Goal: Information Seeking & Learning: Find specific fact

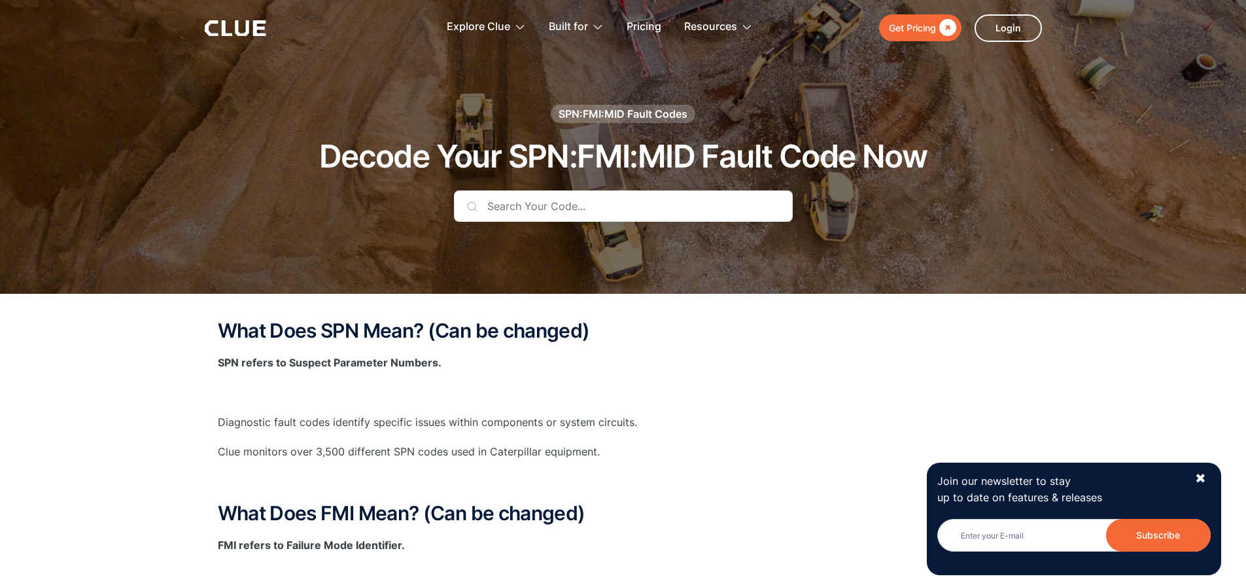
click at [510, 207] on input "text" at bounding box center [623, 205] width 339 height 31
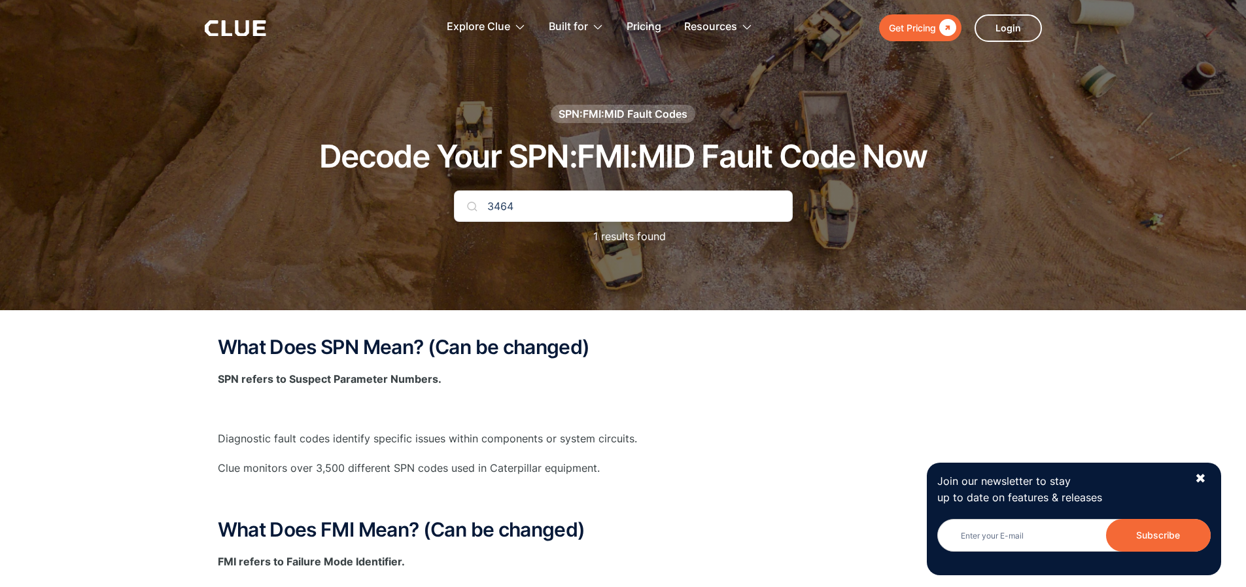
click at [485, 204] on input "3464" at bounding box center [623, 205] width 339 height 31
click at [549, 203] on input "SPN 3464" at bounding box center [623, 205] width 339 height 31
type input "SPN 3464 FMI 8"
click at [470, 207] on img at bounding box center [472, 206] width 10 height 10
click at [472, 206] on img at bounding box center [472, 206] width 10 height 10
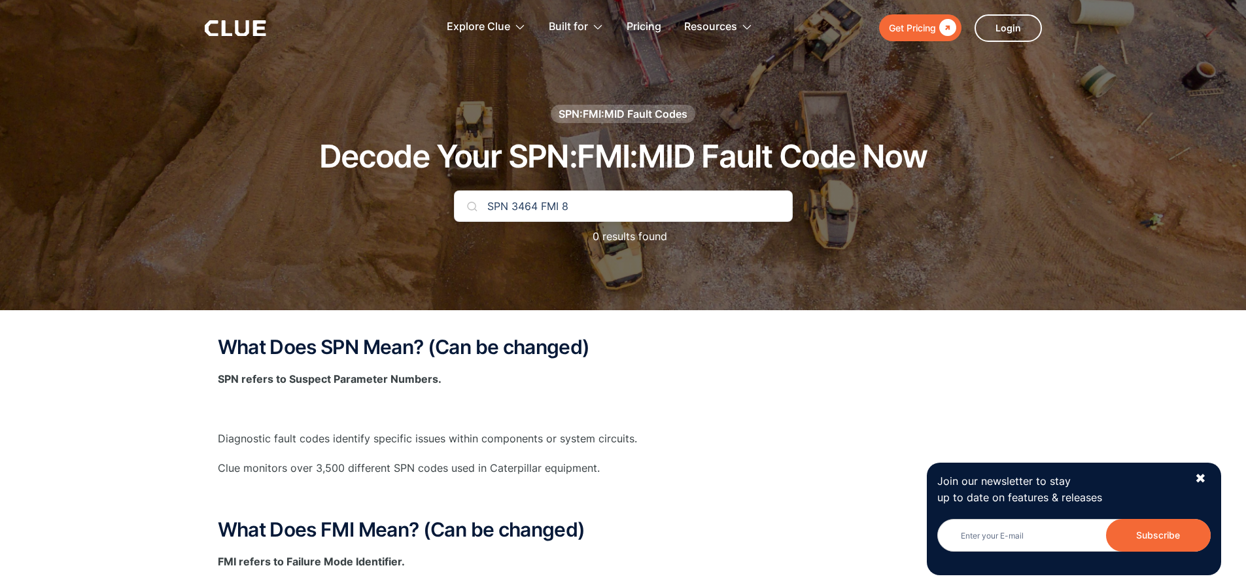
click at [472, 206] on img at bounding box center [472, 206] width 10 height 10
click at [629, 234] on p "0 results found" at bounding box center [624, 236] width 88 height 16
click at [881, 147] on h1 "Decode Your SPN:FMI:MID Fault Code Now" at bounding box center [623, 156] width 608 height 35
click at [904, 147] on h1 "Decode Your SPN:FMI:MID Fault Code Now" at bounding box center [623, 156] width 608 height 35
click at [905, 147] on h1 "Decode Your SPN:FMI:MID Fault Code Now" at bounding box center [623, 156] width 608 height 35
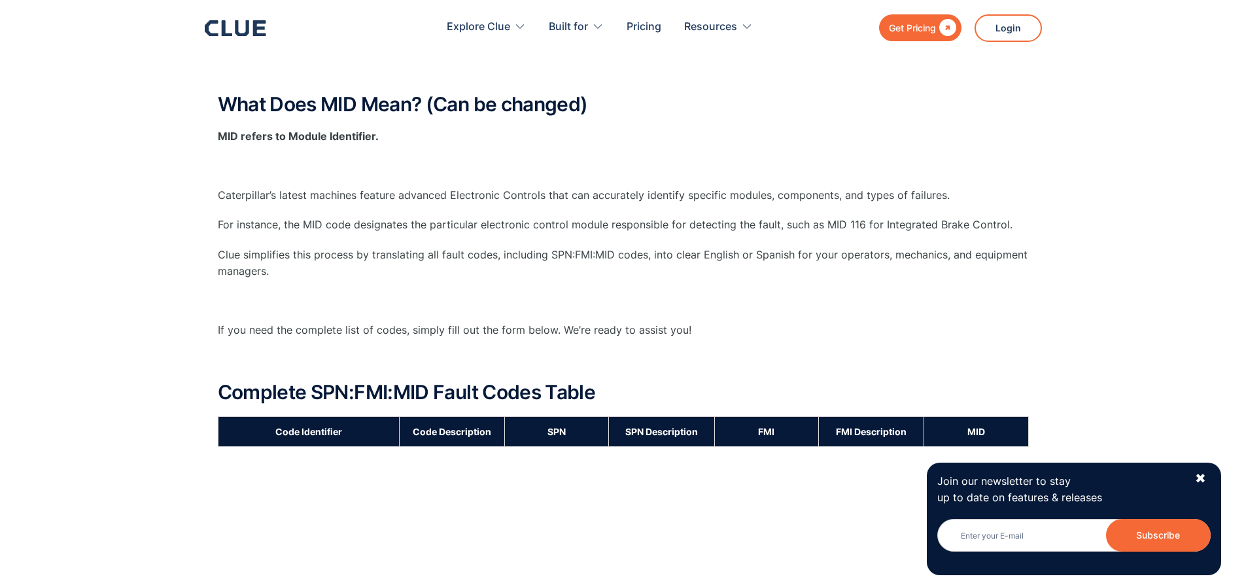
scroll to position [785, 0]
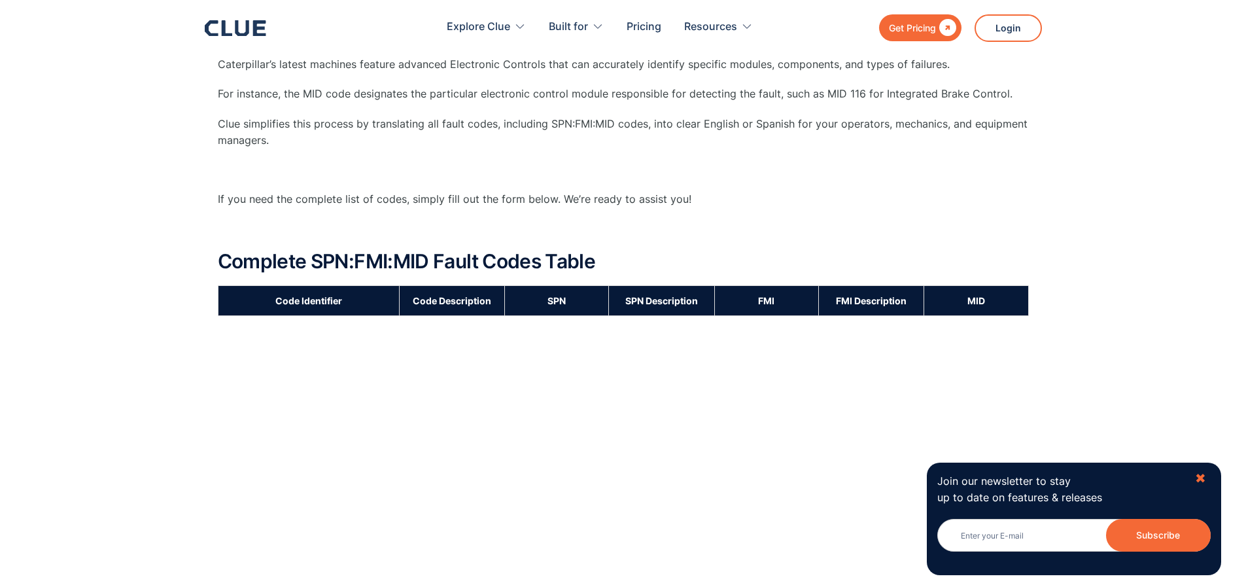
click at [1196, 474] on div "✖" at bounding box center [1200, 478] width 11 height 16
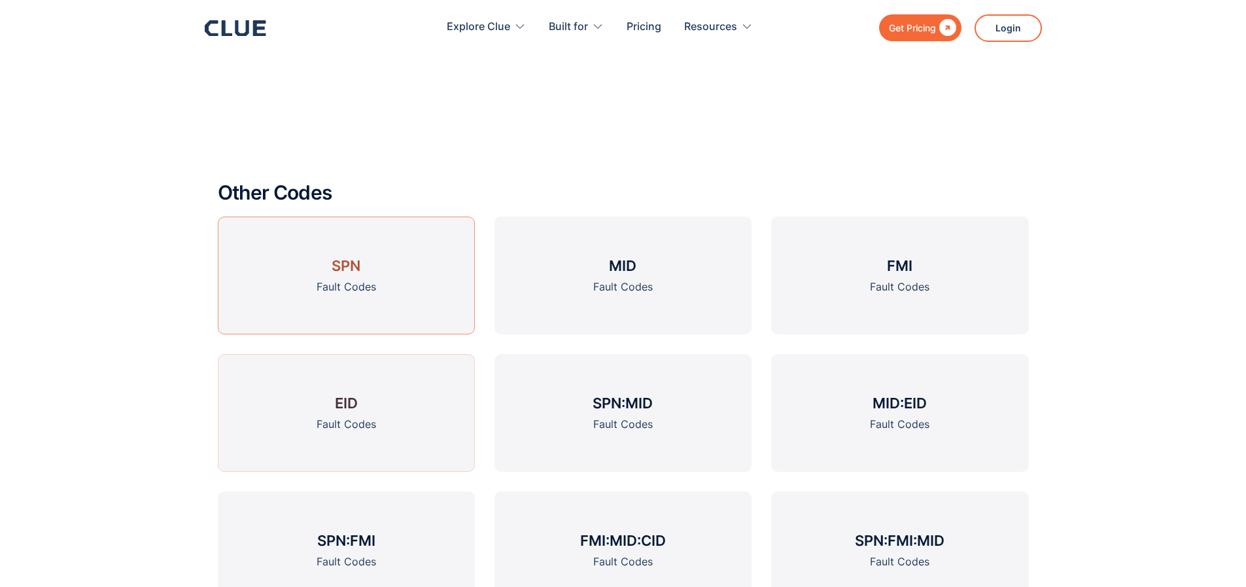
scroll to position [1897, 0]
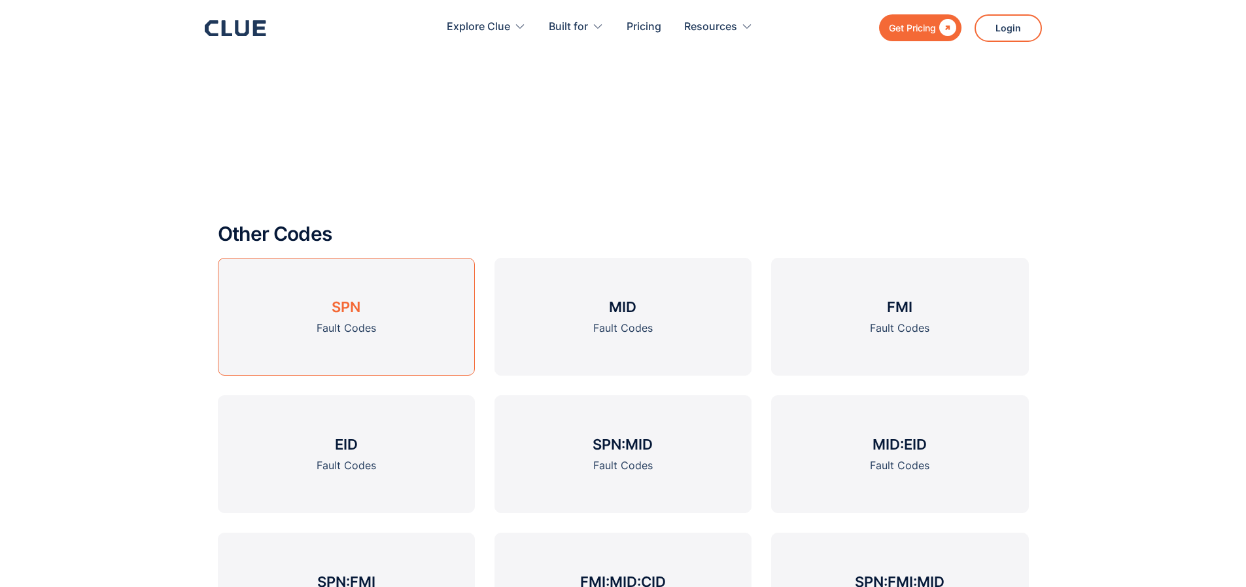
click at [409, 329] on link "SPN Fault Codes" at bounding box center [346, 317] width 257 height 118
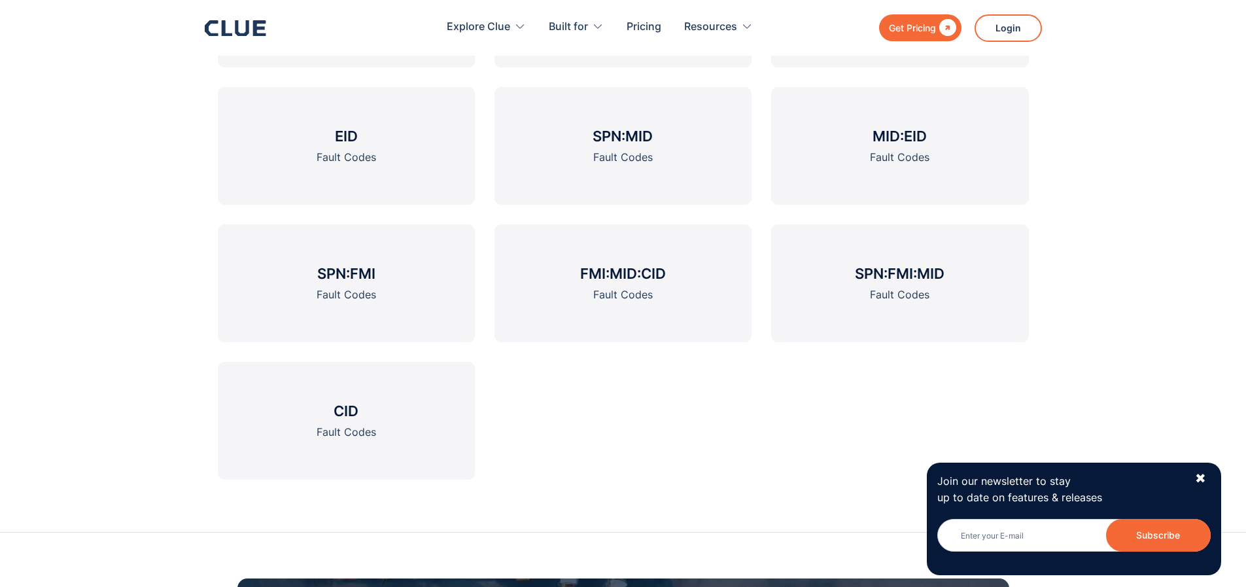
scroll to position [1730, 0]
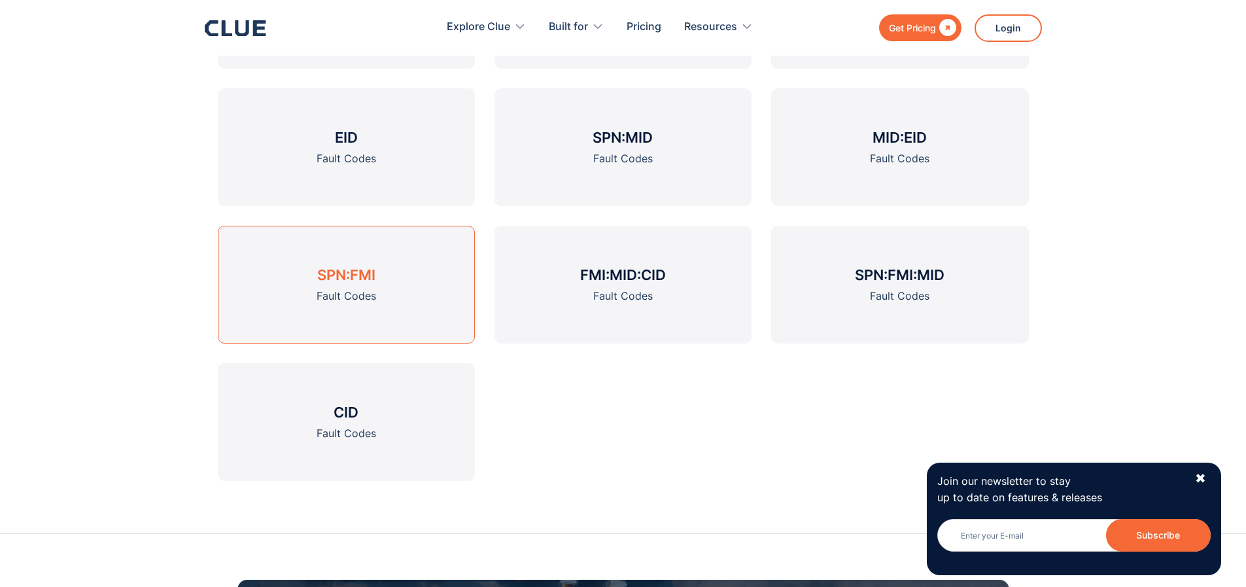
click at [368, 285] on link "SPN:FMI Fault Codes" at bounding box center [346, 285] width 257 height 118
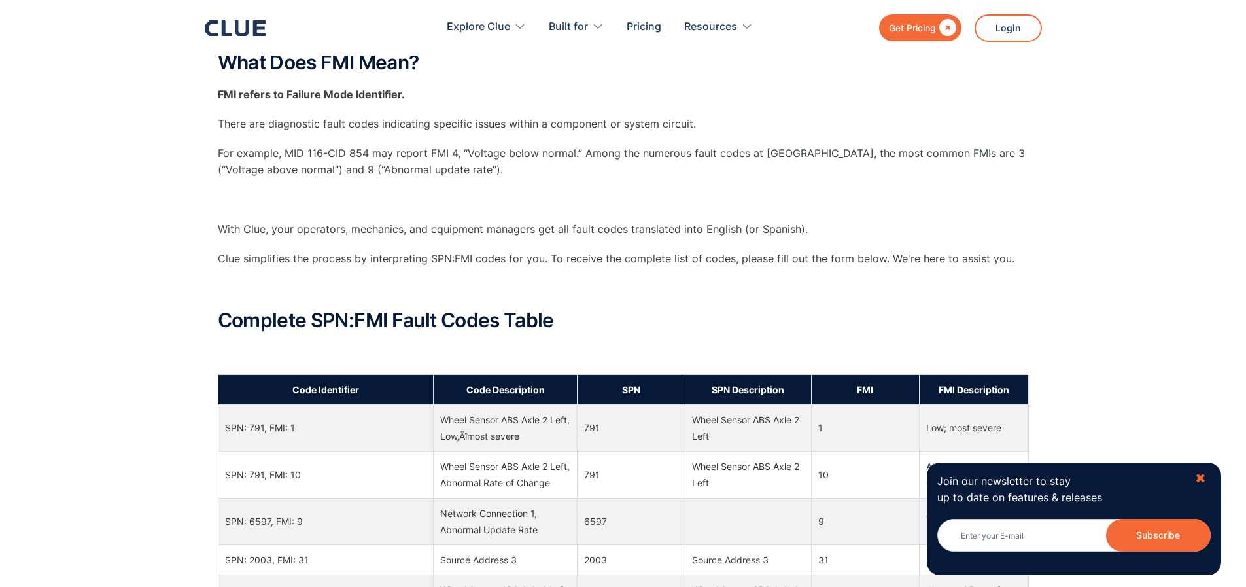
click at [1200, 477] on div "✖" at bounding box center [1200, 478] width 11 height 16
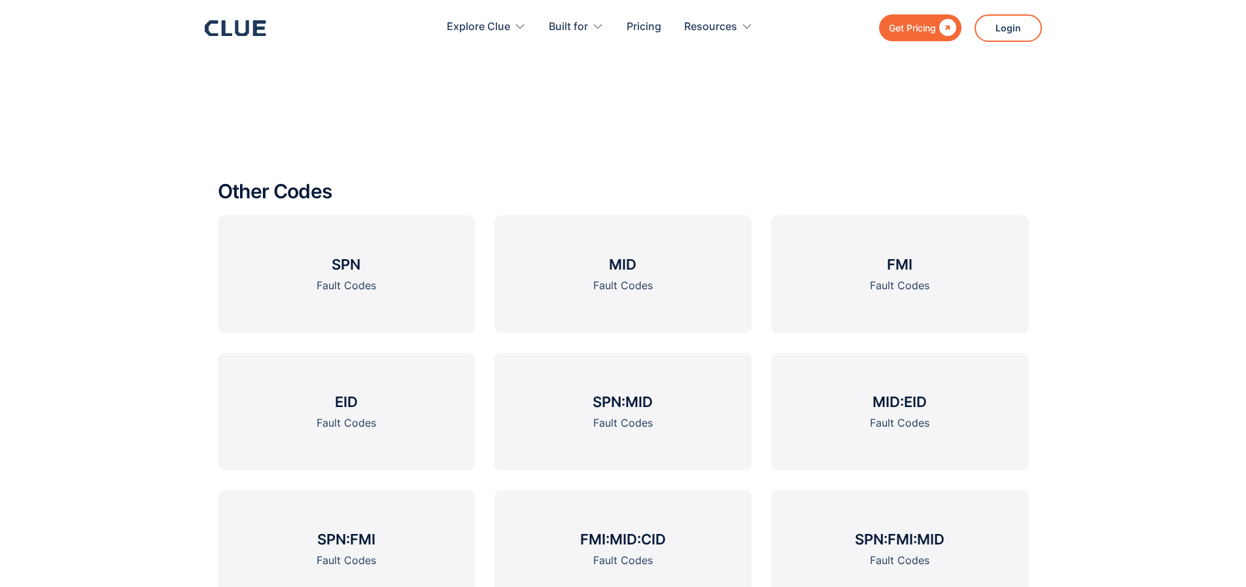
scroll to position [1701, 0]
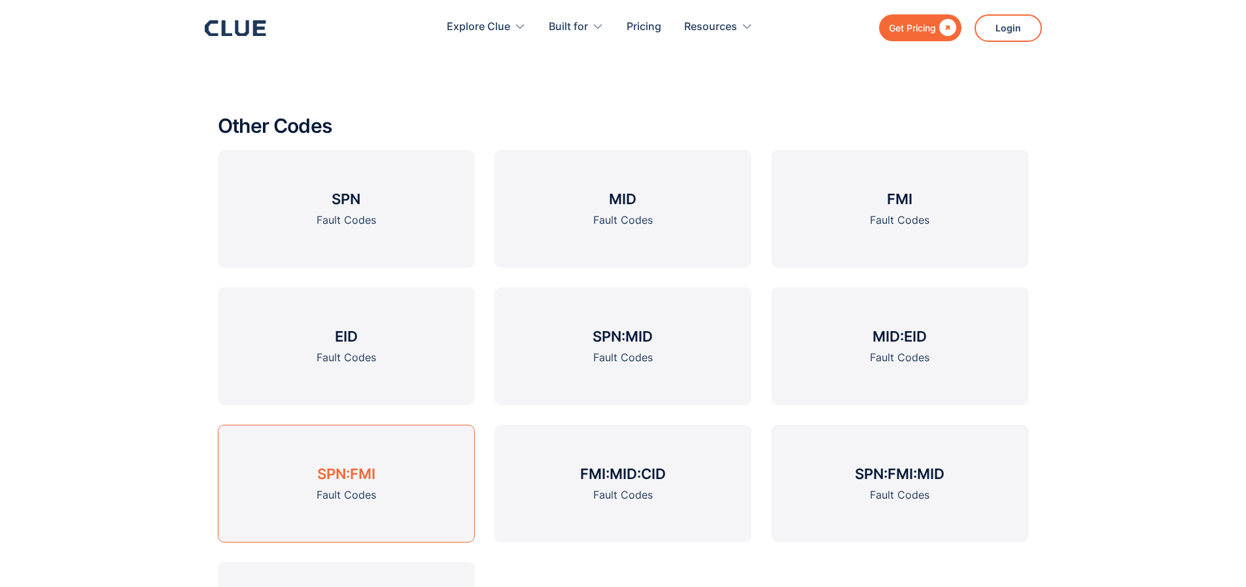
click at [345, 474] on h3 "SPN:FMI" at bounding box center [346, 474] width 58 height 20
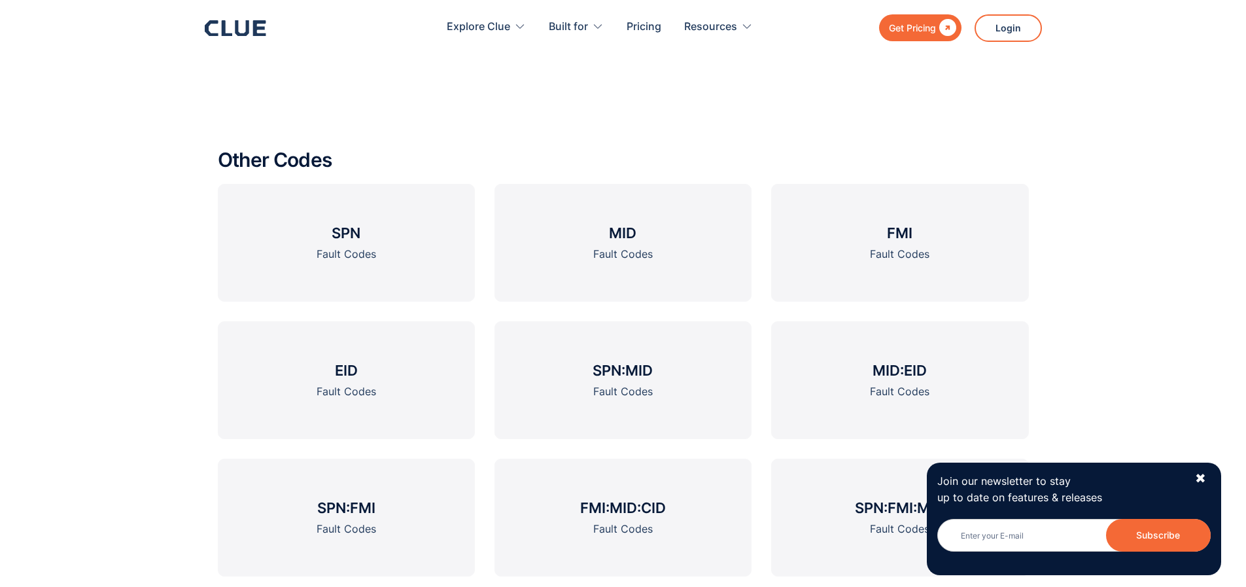
scroll to position [1701, 0]
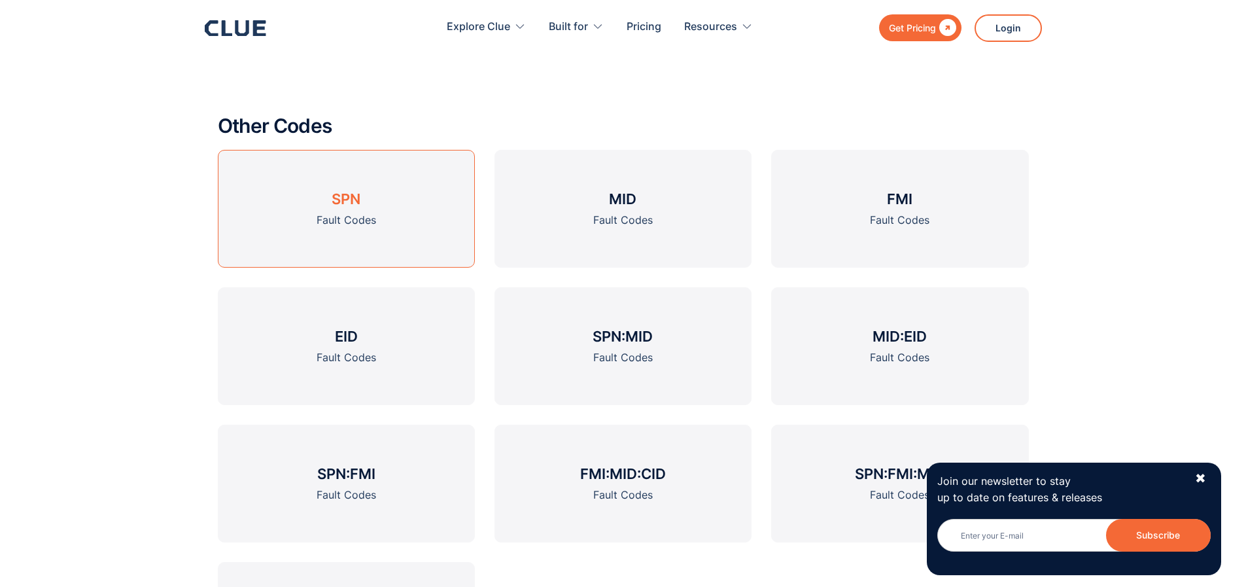
click at [339, 207] on h3 "SPN" at bounding box center [346, 199] width 29 height 20
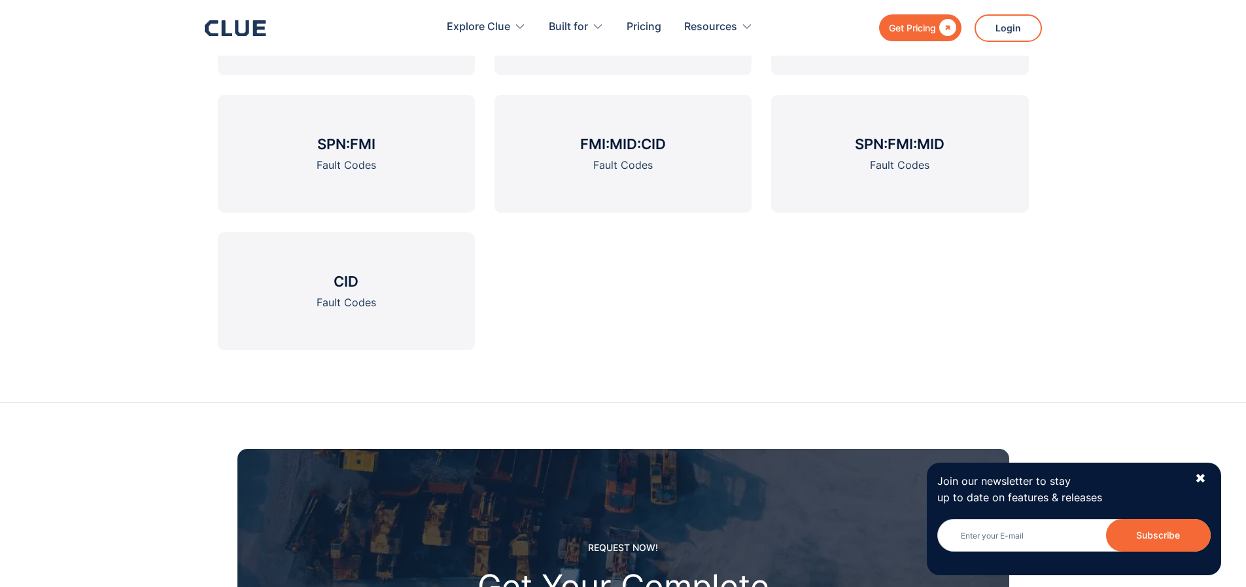
scroll to position [1599, 0]
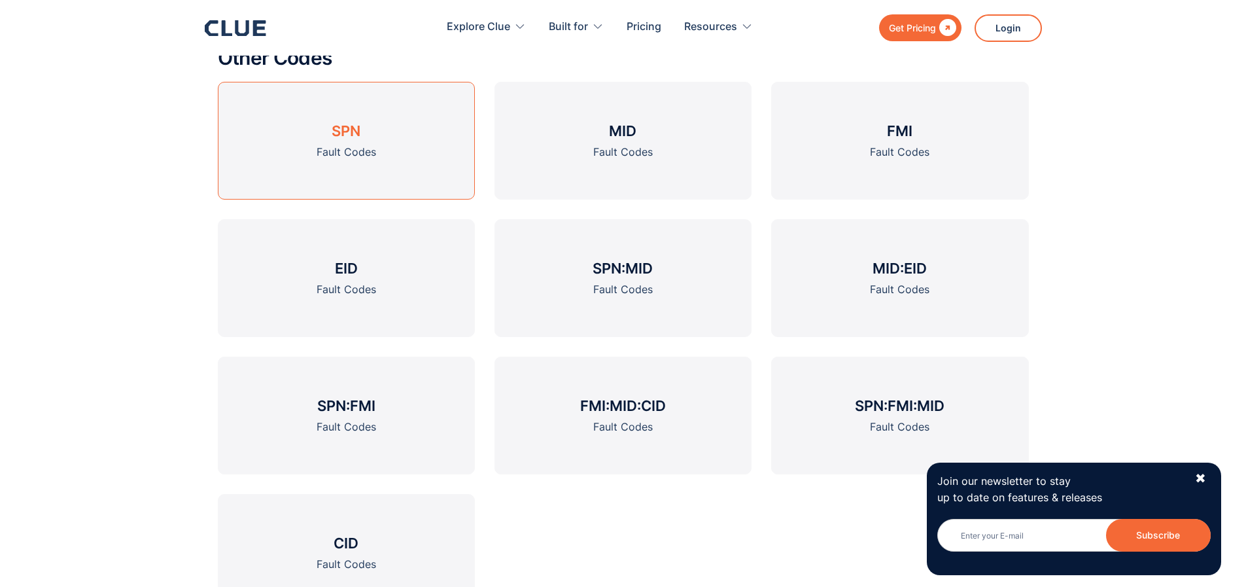
click at [399, 145] on link "SPN Fault Codes" at bounding box center [346, 141] width 257 height 118
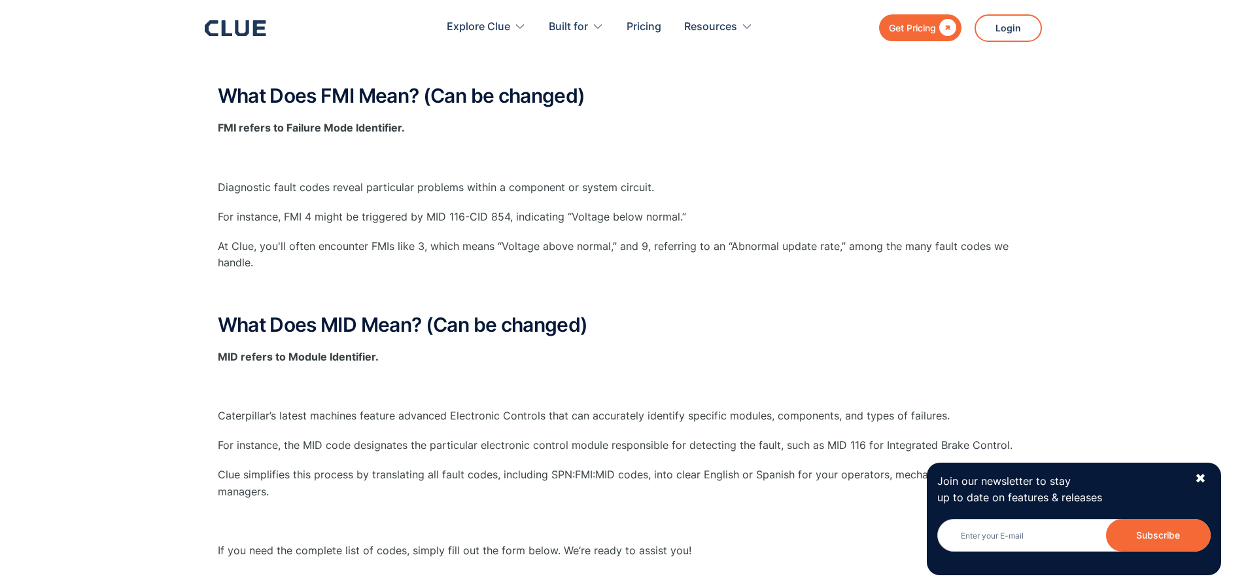
scroll to position [785, 0]
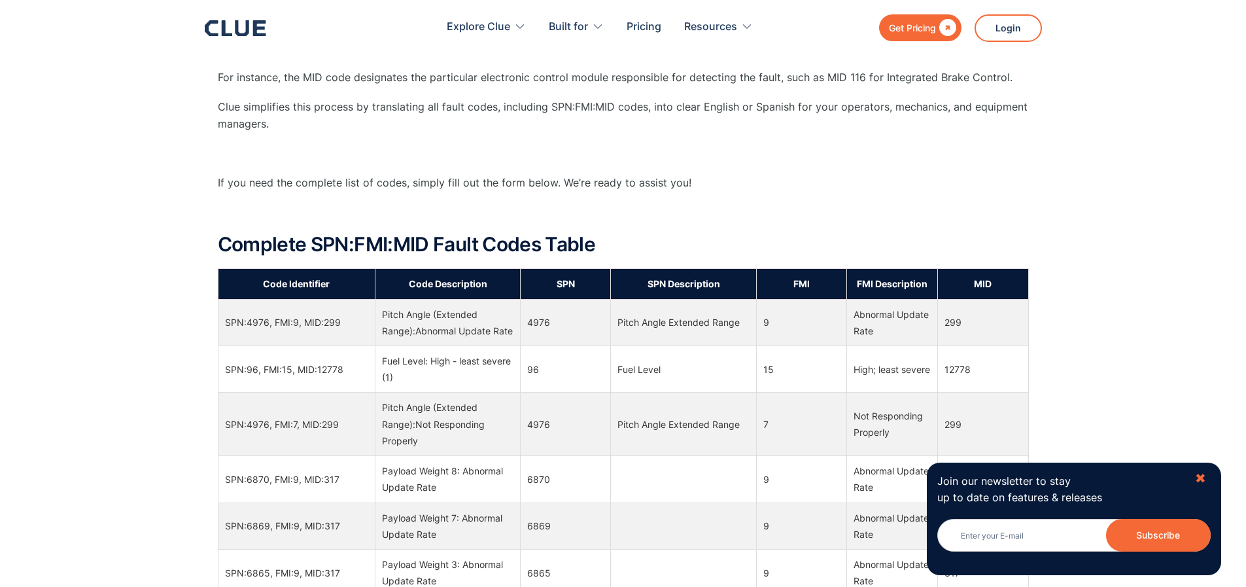
click at [1200, 475] on div "✖" at bounding box center [1200, 478] width 11 height 16
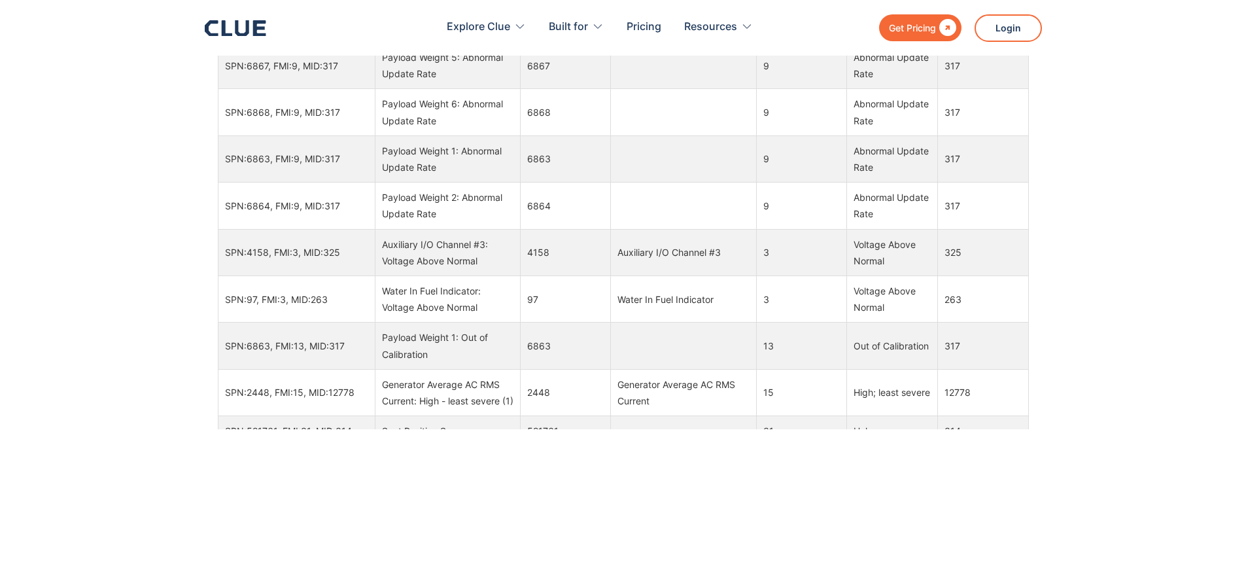
scroll to position [0, 0]
